Goal: Task Accomplishment & Management: Understand process/instructions

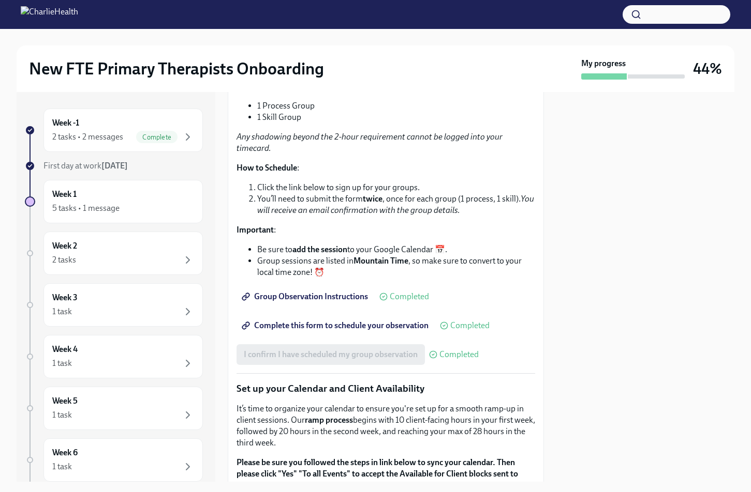
scroll to position [1428, 0]
click at [334, 303] on span "Group Observation Instructions" at bounding box center [306, 297] width 124 height 10
click at [120, 252] on div "Week 2 2 tasks" at bounding box center [123, 254] width 142 height 26
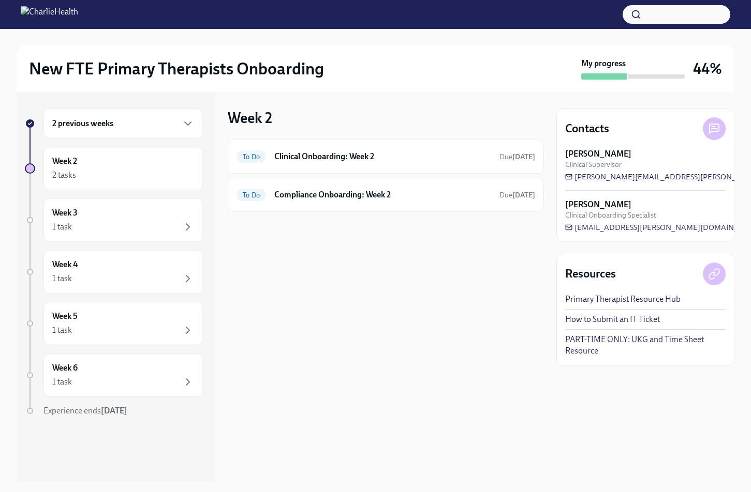
click at [117, 129] on div "2 previous weeks" at bounding box center [123, 123] width 142 height 12
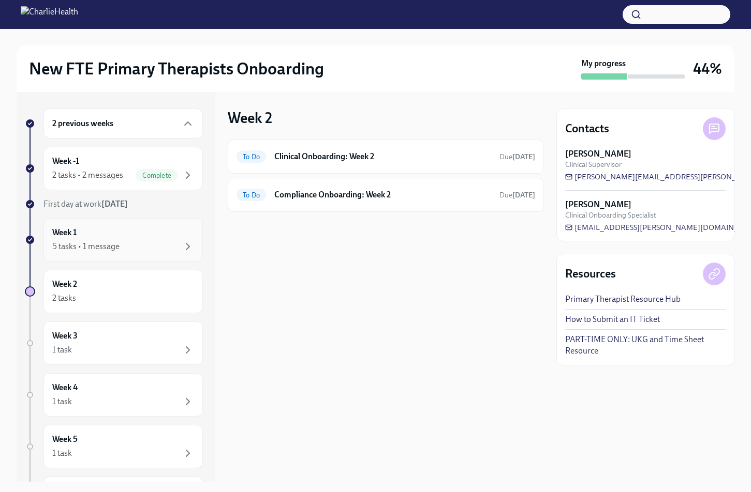
click at [101, 225] on div "Week 1 5 tasks • 1 message" at bounding box center [122, 239] width 159 height 43
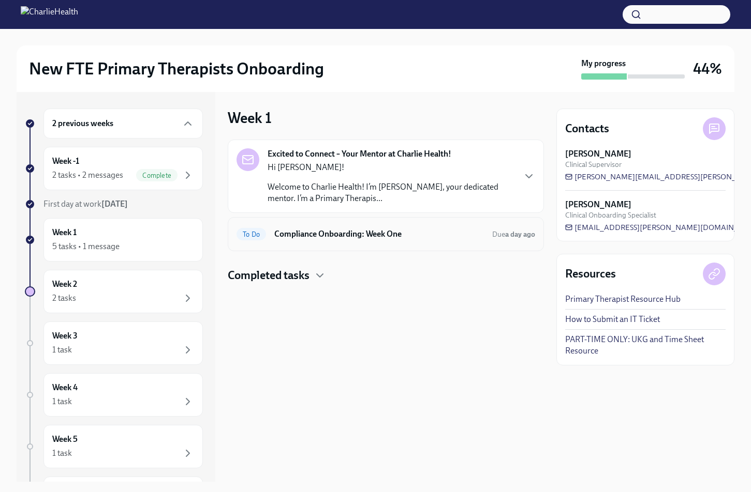
click at [318, 240] on div "To Do Compliance Onboarding: Week One Due a day ago" at bounding box center [385, 234] width 298 height 17
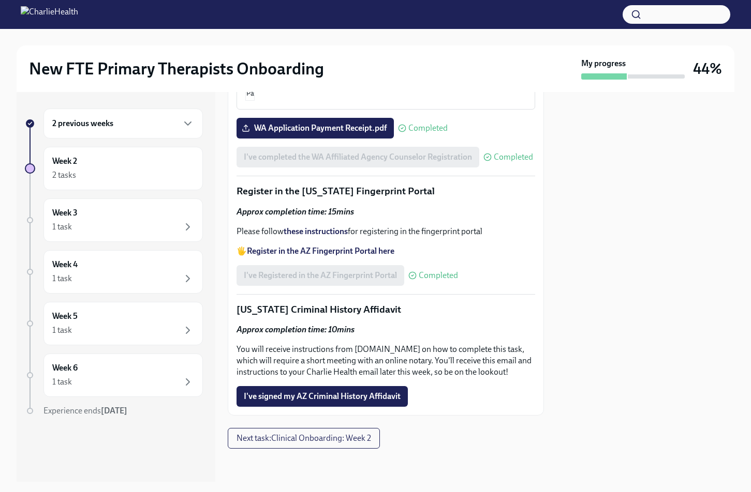
scroll to position [1462, 0]
